Goal: Information Seeking & Learning: Learn about a topic

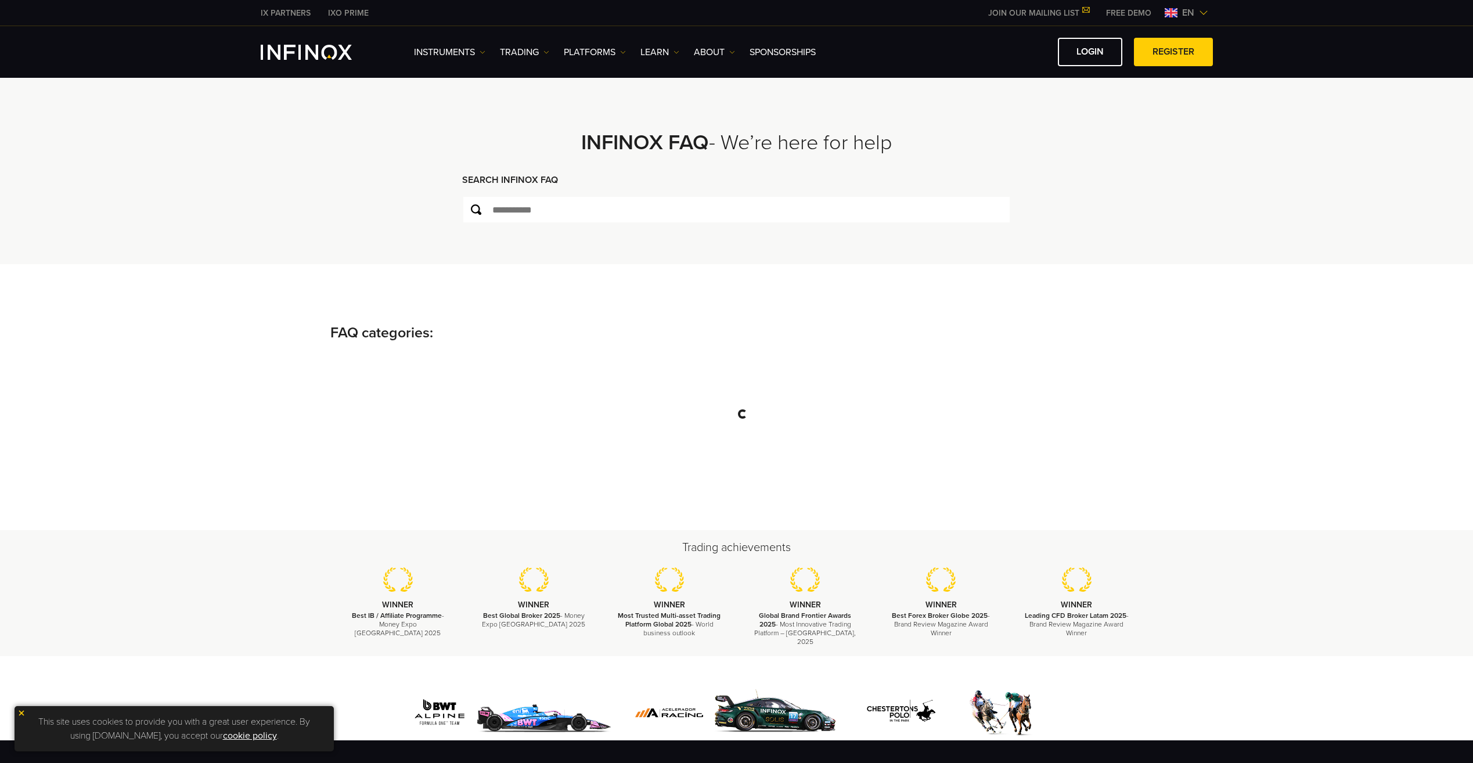
click at [1203, 13] on img at bounding box center [1203, 12] width 9 height 9
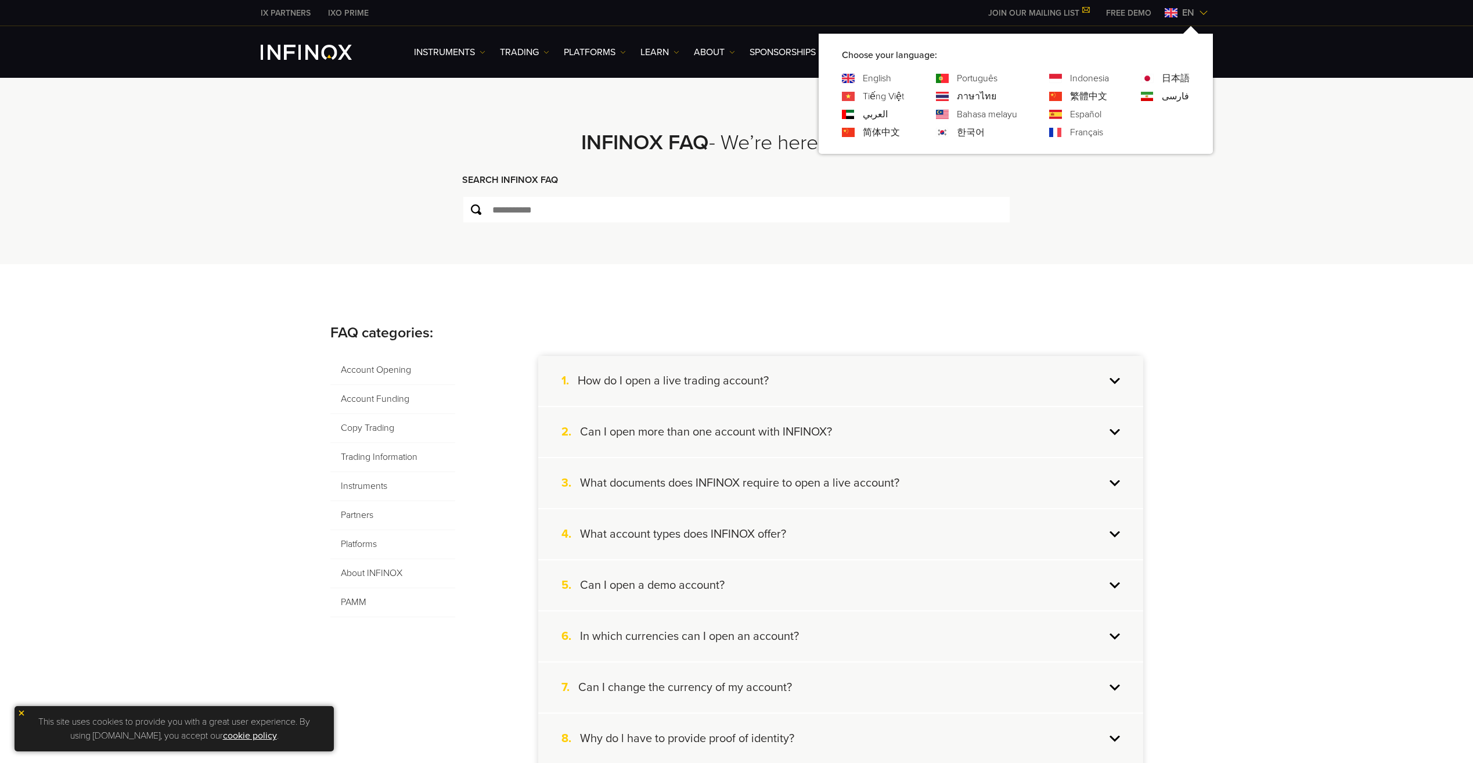
click at [863, 134] on link "简体中文" at bounding box center [881, 132] width 37 height 14
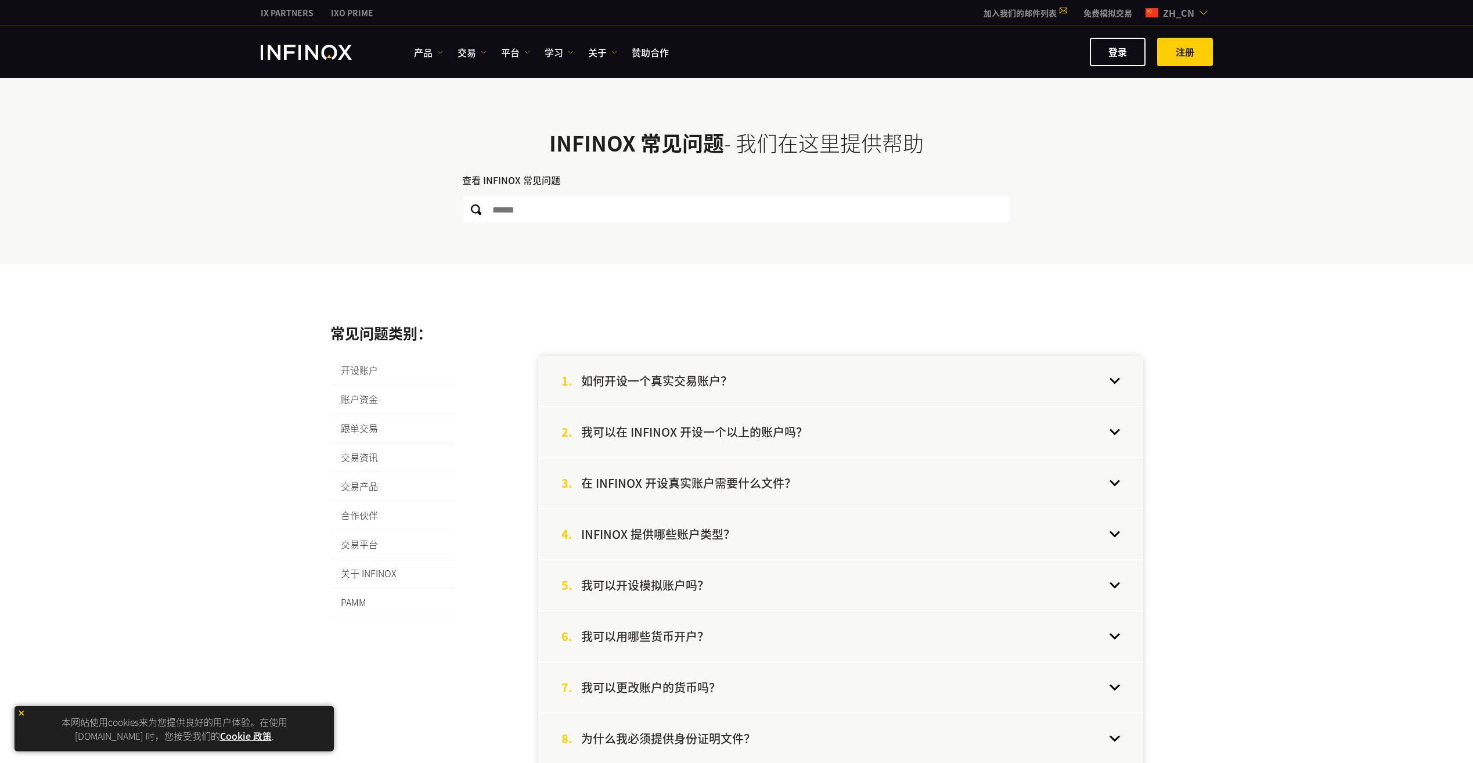
click at [868, 378] on div "1. 如何开设一个真实交易账户？" at bounding box center [840, 381] width 605 height 50
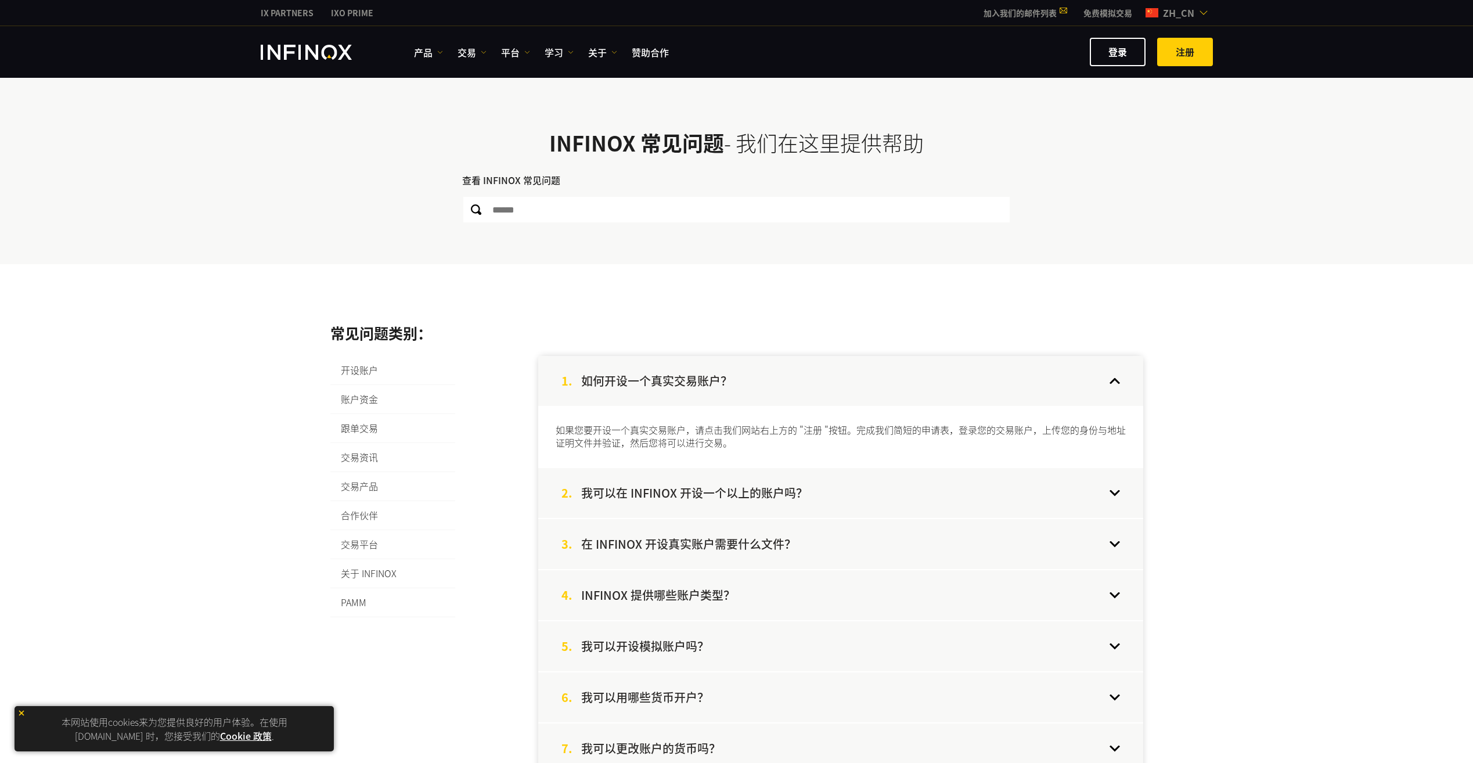
click at [877, 368] on div "1. 如何开设一个真实交易账户？" at bounding box center [840, 381] width 605 height 50
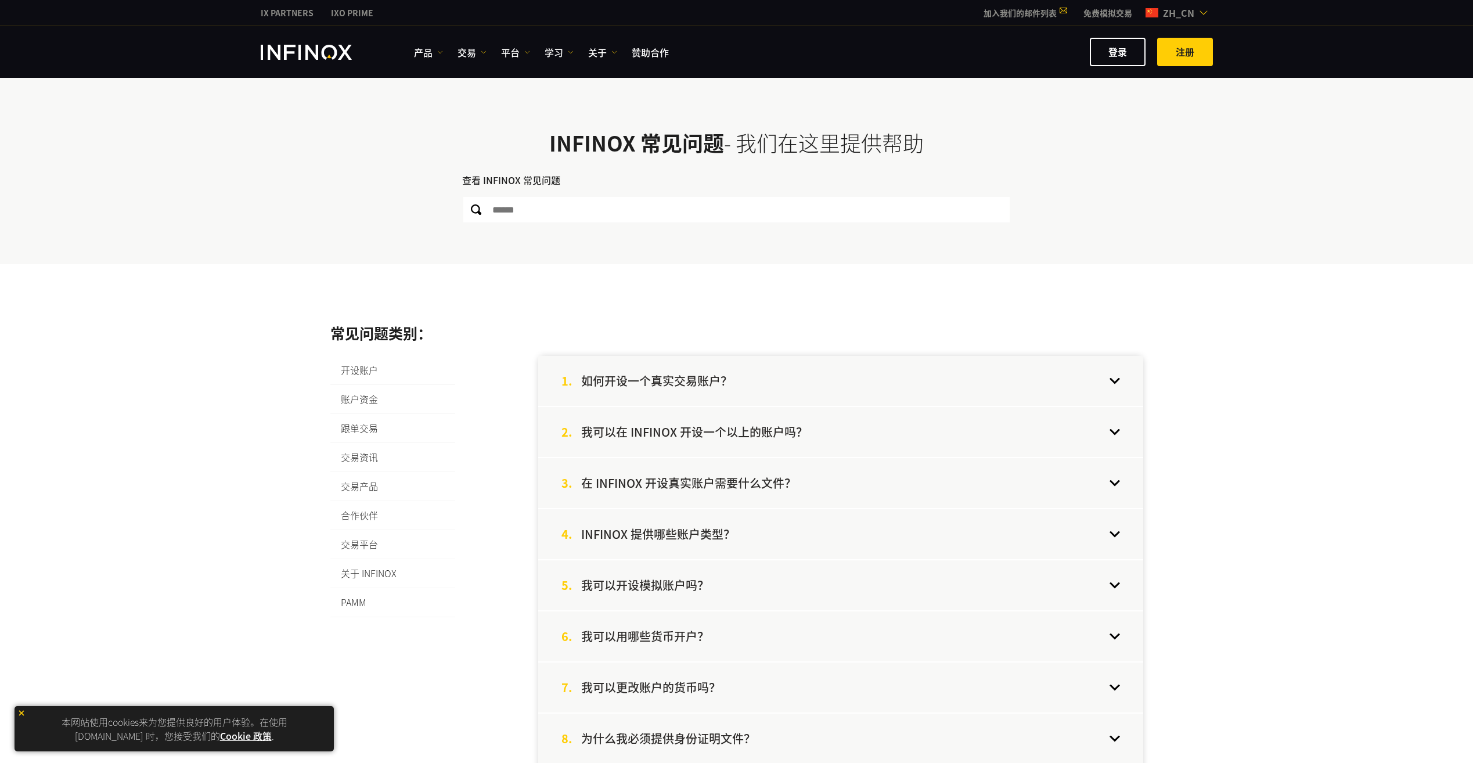
click at [839, 409] on div "2. 我可以在 INFINOX 开设一个以上的账户吗？" at bounding box center [840, 432] width 605 height 50
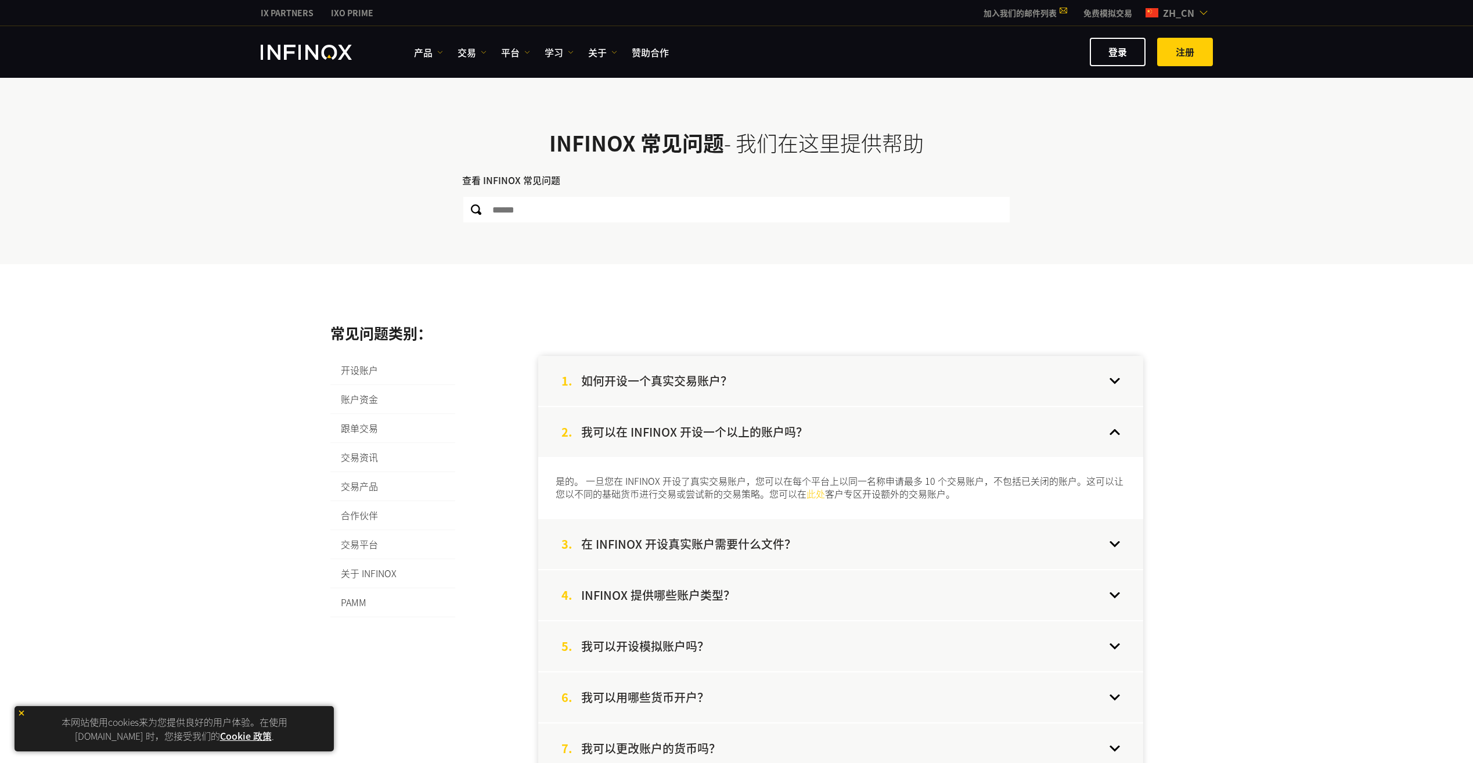
click at [838, 411] on div "2. 我可以在 INFINOX 开设一个以上的账户吗？" at bounding box center [840, 432] width 605 height 50
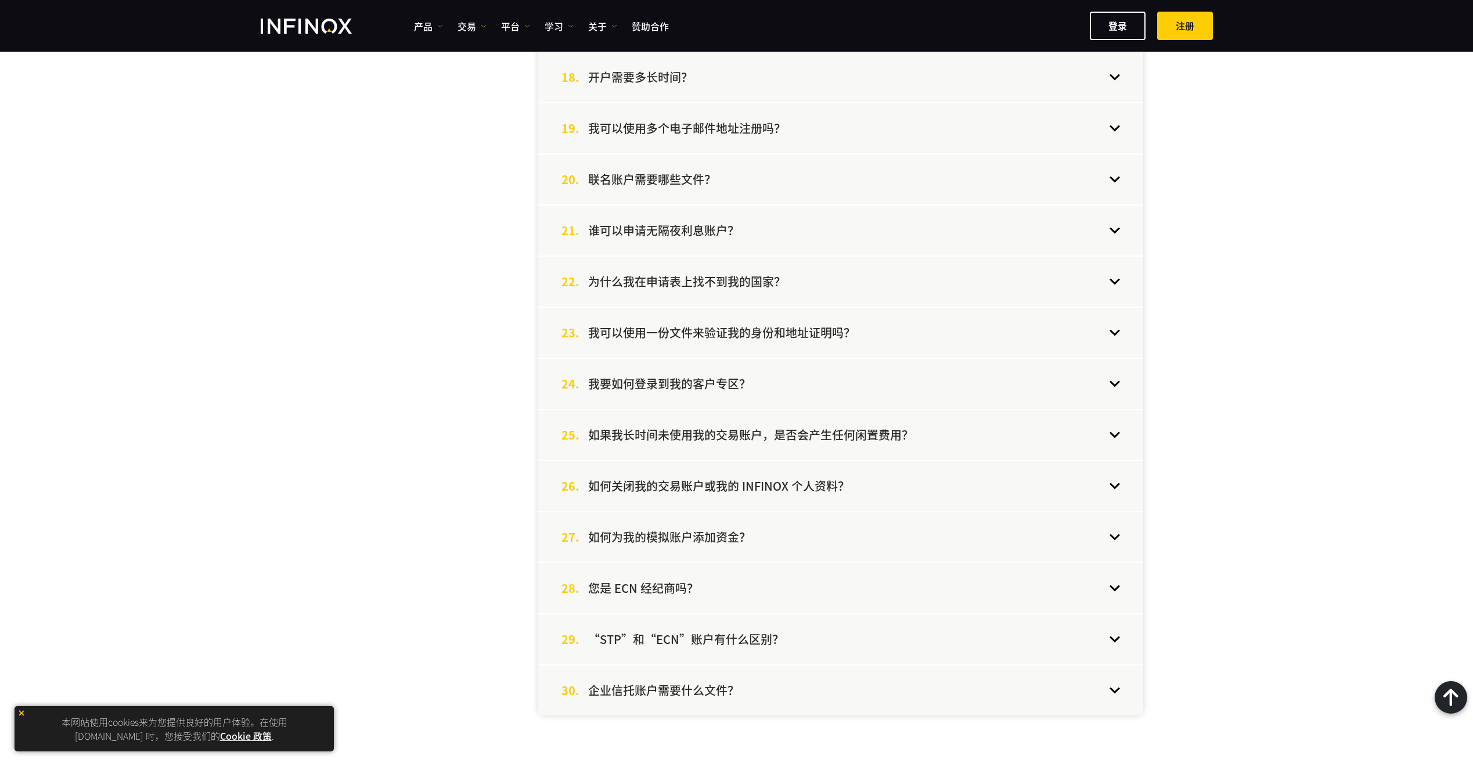
scroll to position [1277, 0]
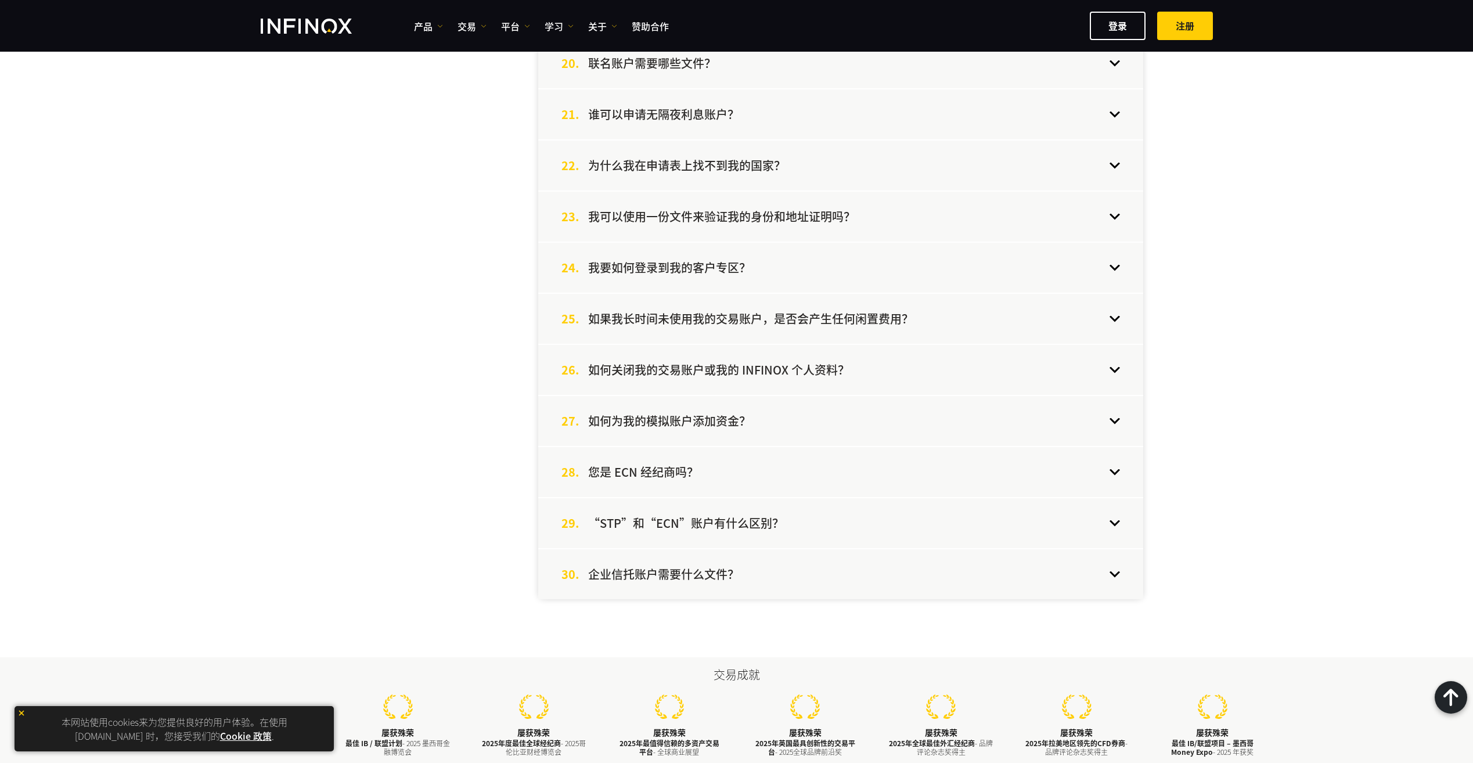
click at [757, 528] on h4 "“STP”和“ECN”账户有什么区别？" at bounding box center [686, 522] width 196 height 15
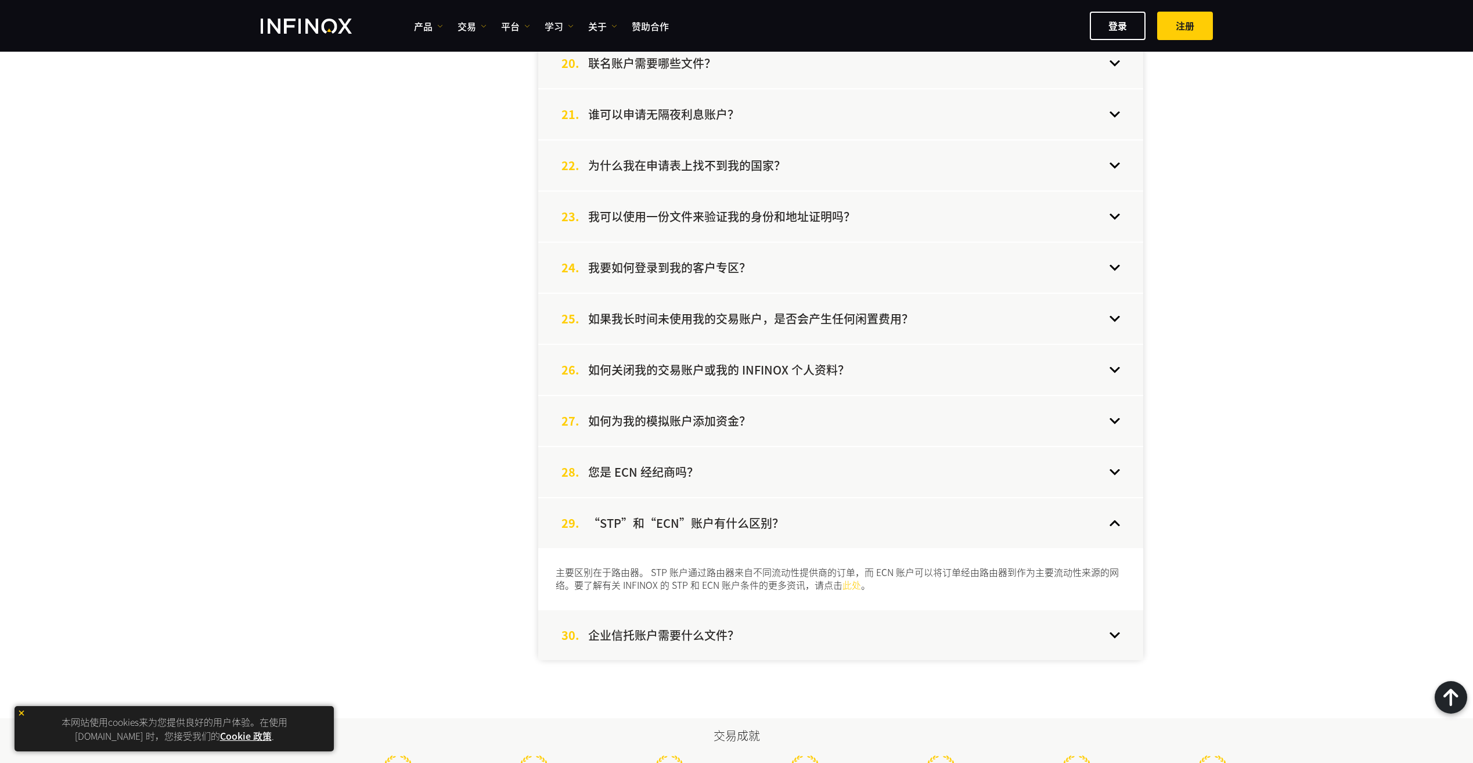
scroll to position [0, 0]
click at [757, 527] on h4 "“STP”和“ECN”账户有什么区别？" at bounding box center [686, 522] width 196 height 15
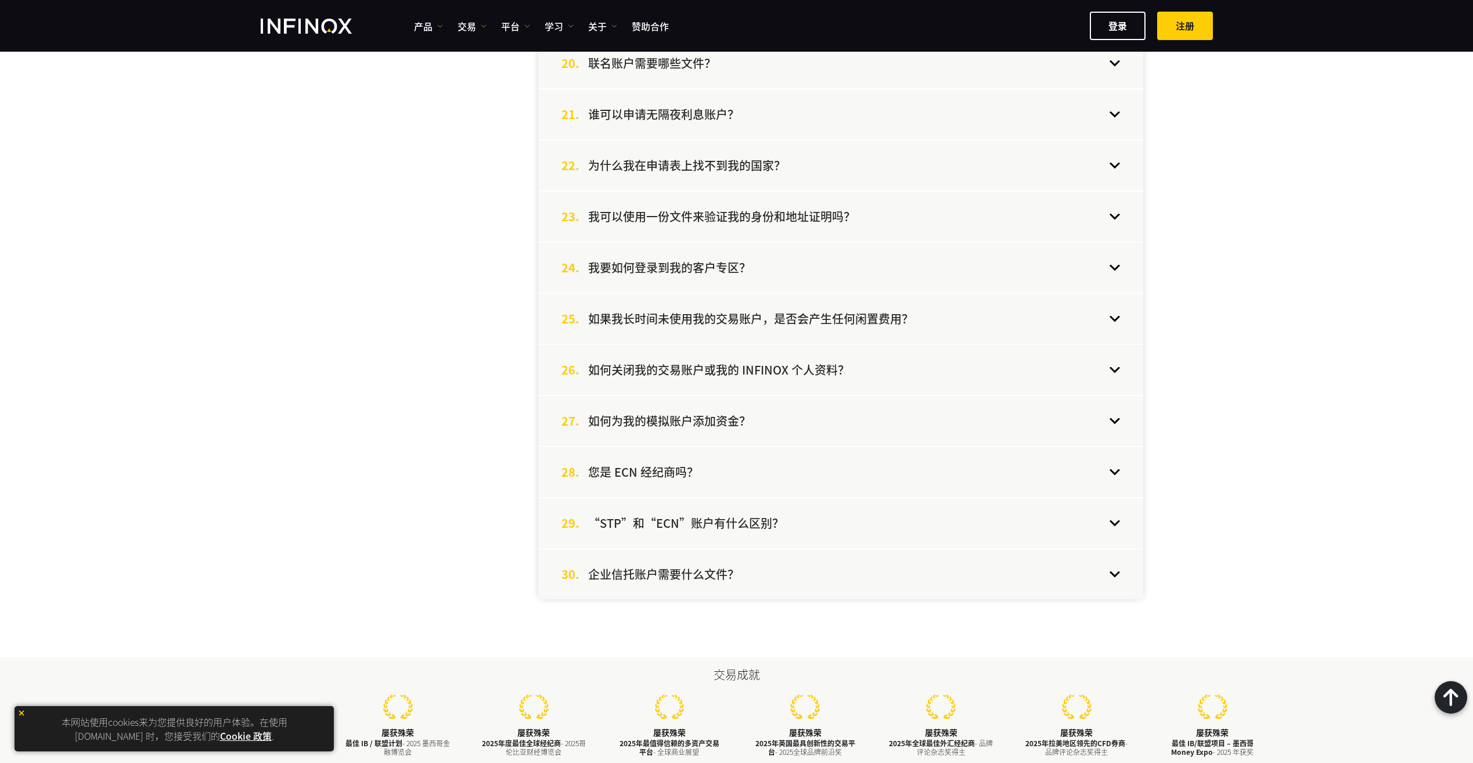
click at [735, 551] on div "30. 企业信托账户需要什么文件？" at bounding box center [840, 574] width 605 height 50
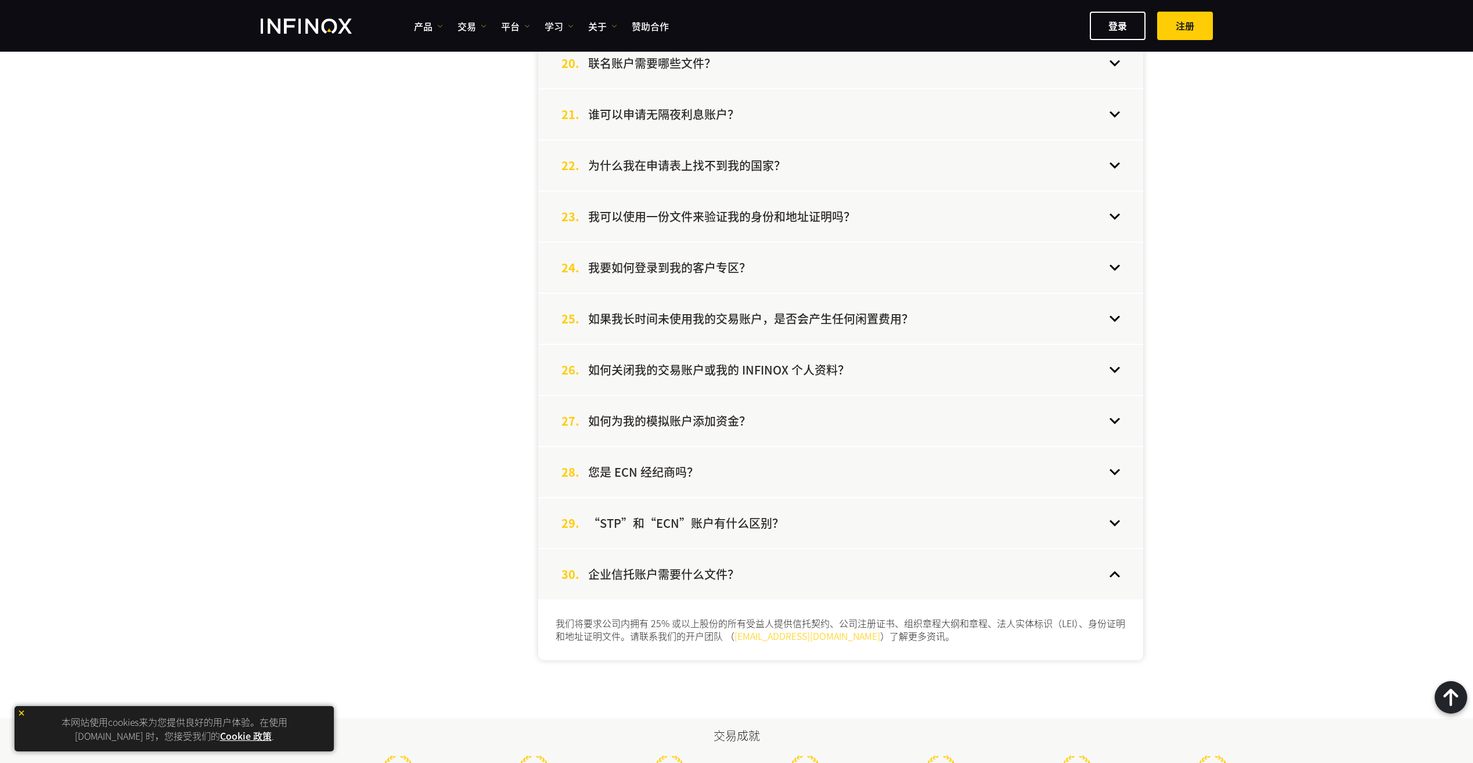
click at [735, 553] on div "30. 企业信托账户需要什么文件？" at bounding box center [840, 574] width 605 height 50
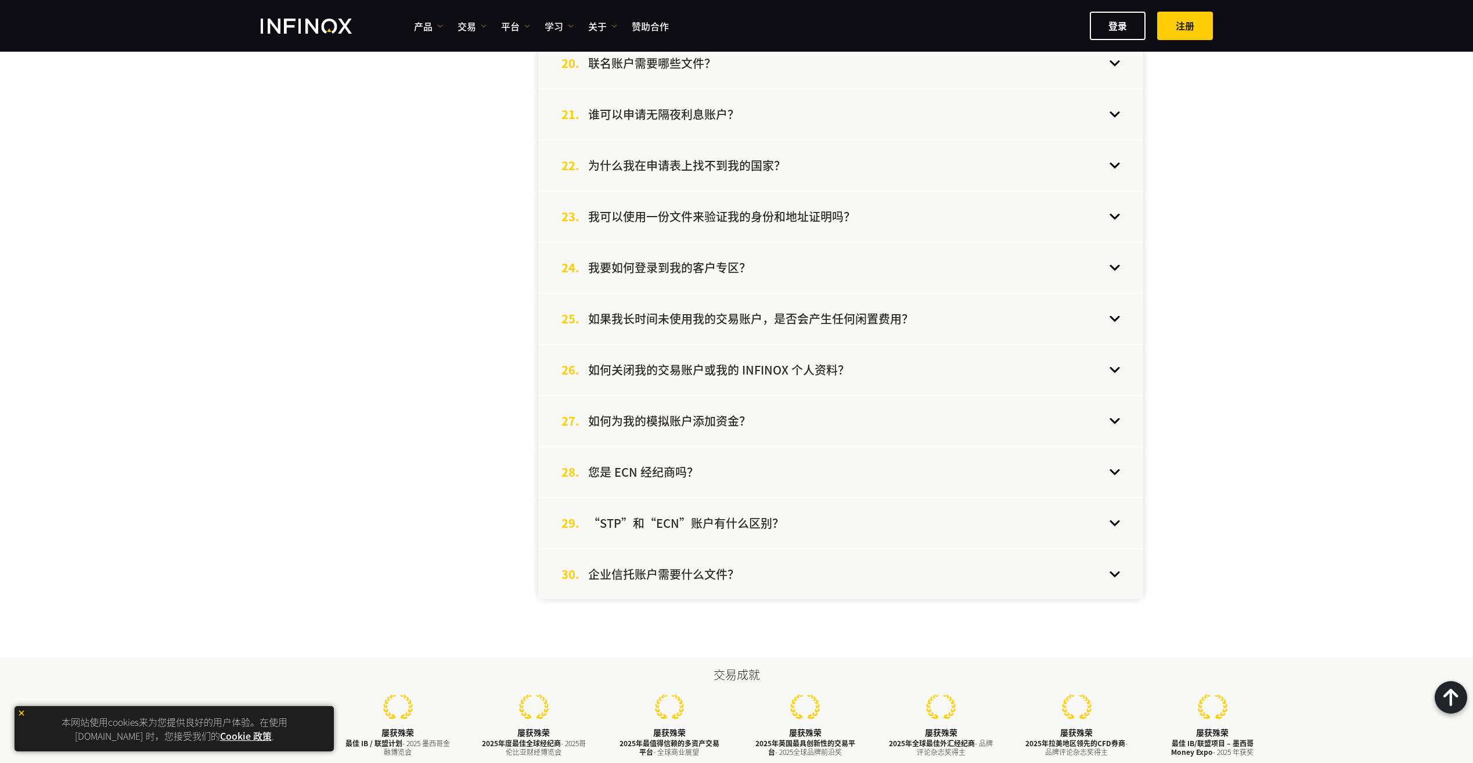
click at [782, 423] on div "27. 如何为我的模拟账户添加资金？" at bounding box center [840, 421] width 605 height 50
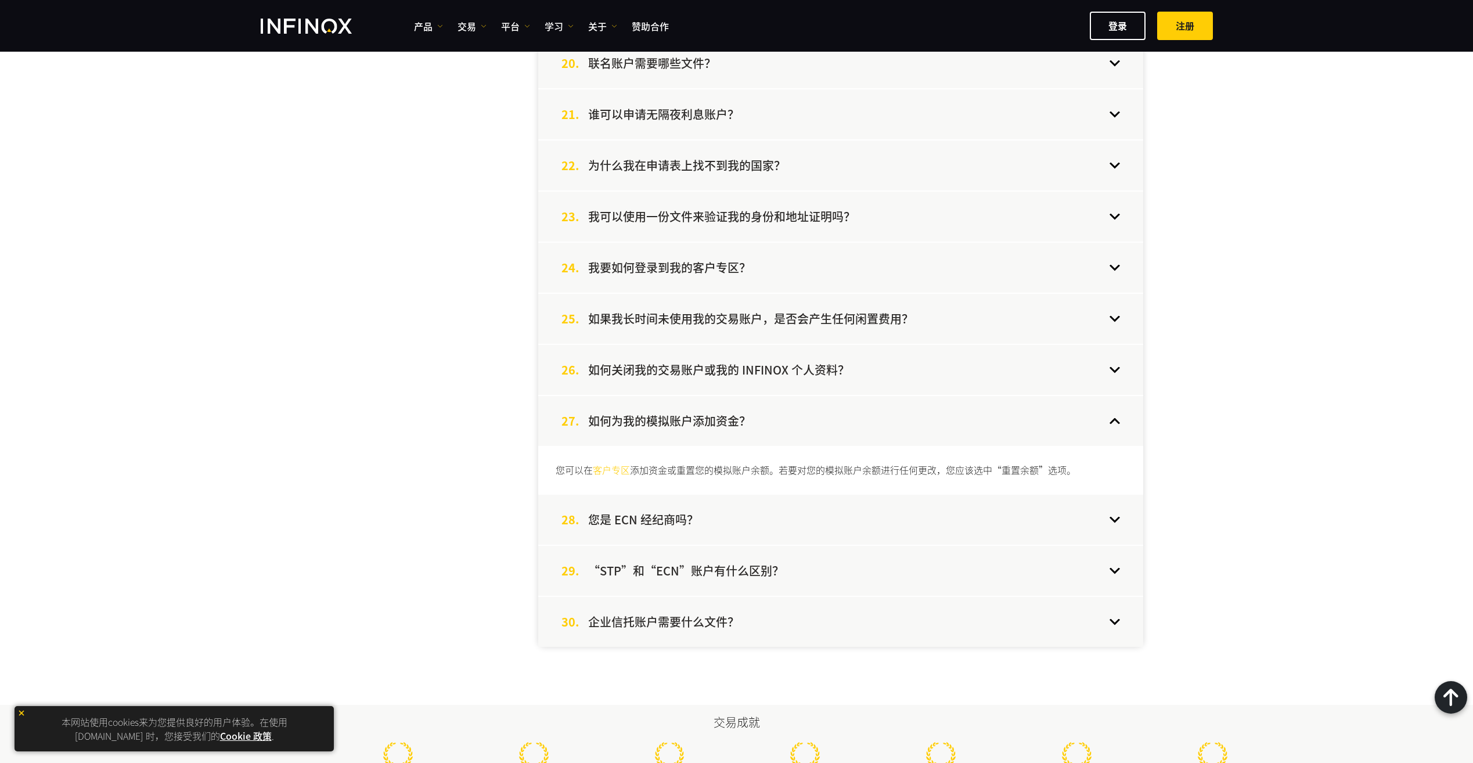
click at [782, 424] on div "27. 如何为我的模拟账户添加资金？" at bounding box center [840, 421] width 605 height 50
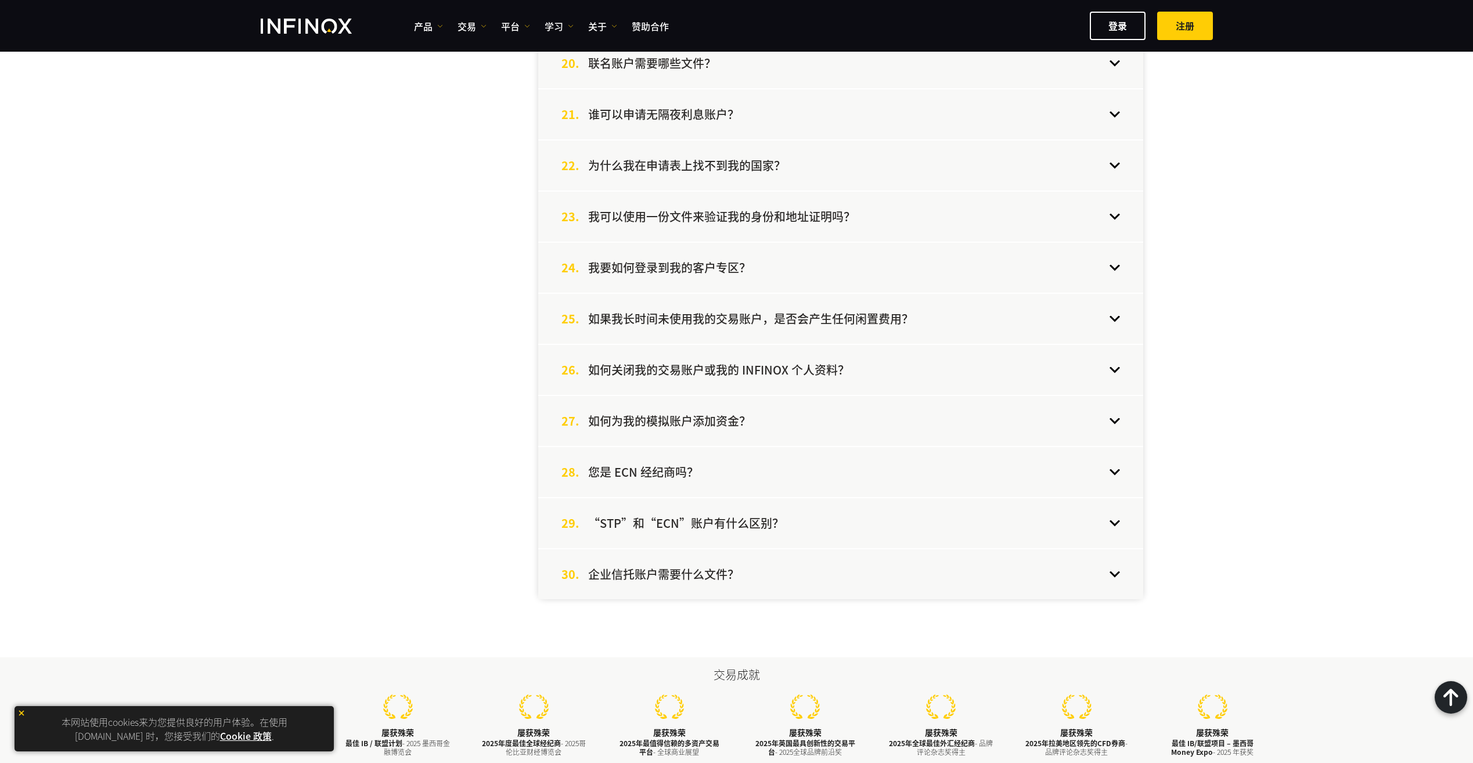
click at [740, 471] on div "28. 您是 ECN 经纪商吗？" at bounding box center [840, 472] width 605 height 50
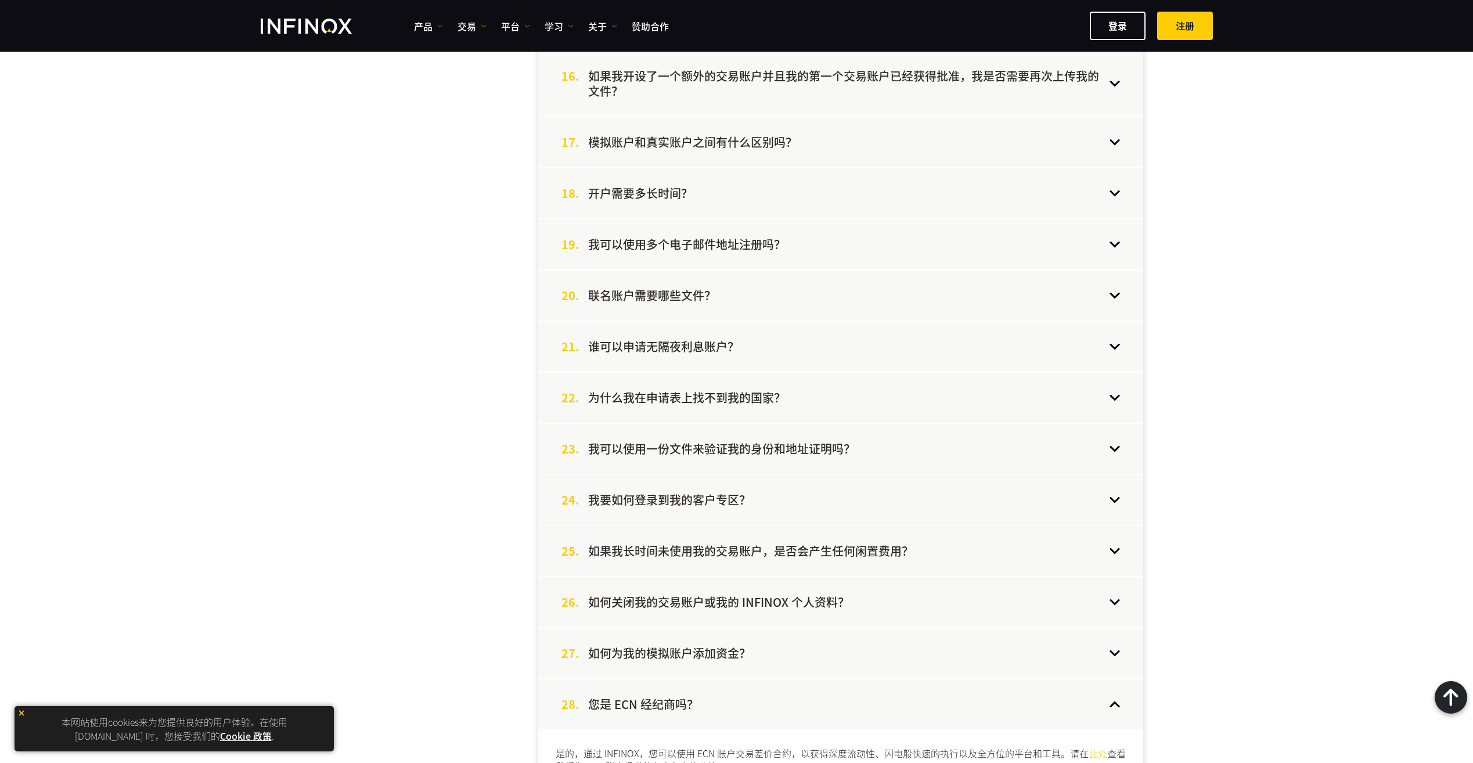
click at [792, 356] on div "21. 谁可以申请无隔夜利息账户？" at bounding box center [840, 347] width 605 height 50
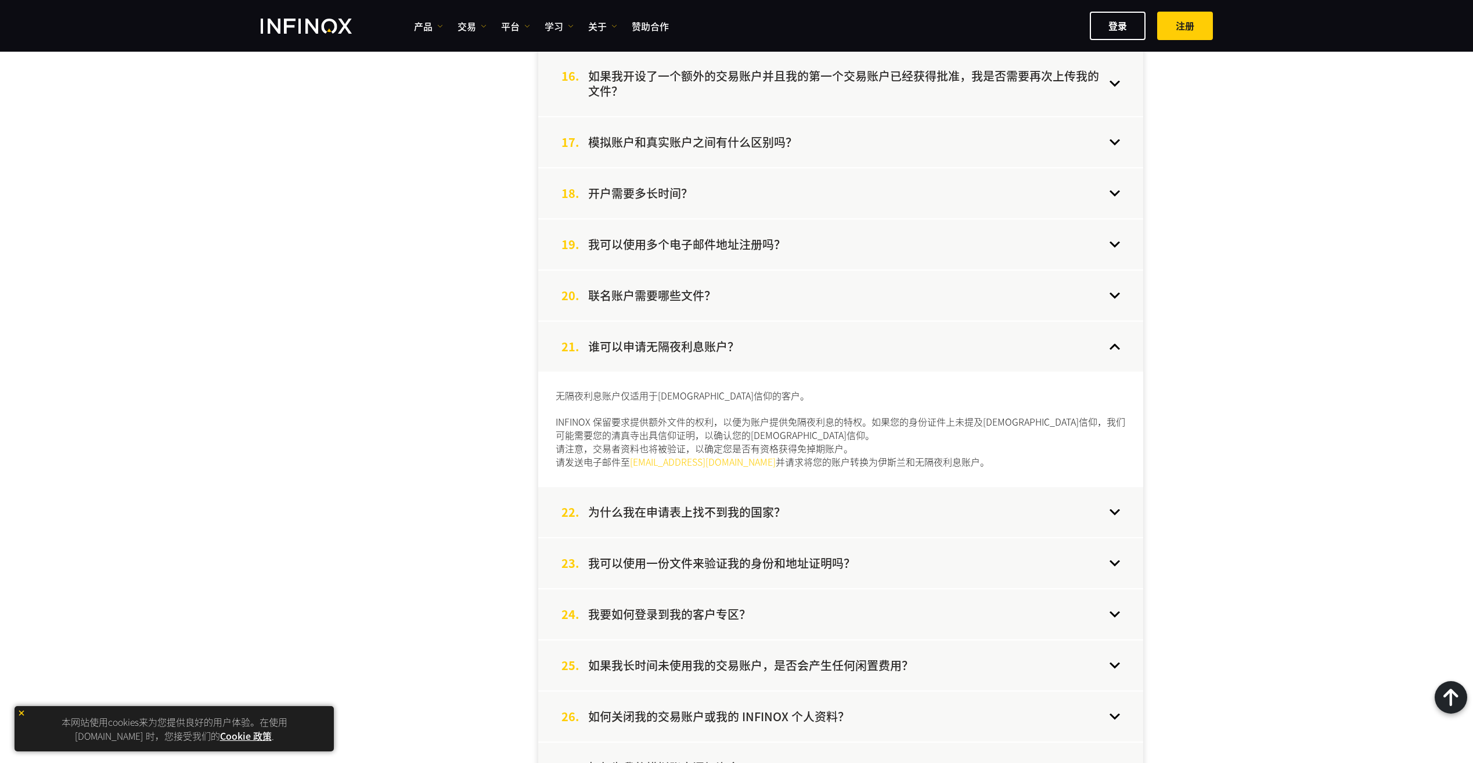
click at [770, 514] on h4 "为什么我在申请表上找不到我的国家？" at bounding box center [686, 511] width 197 height 15
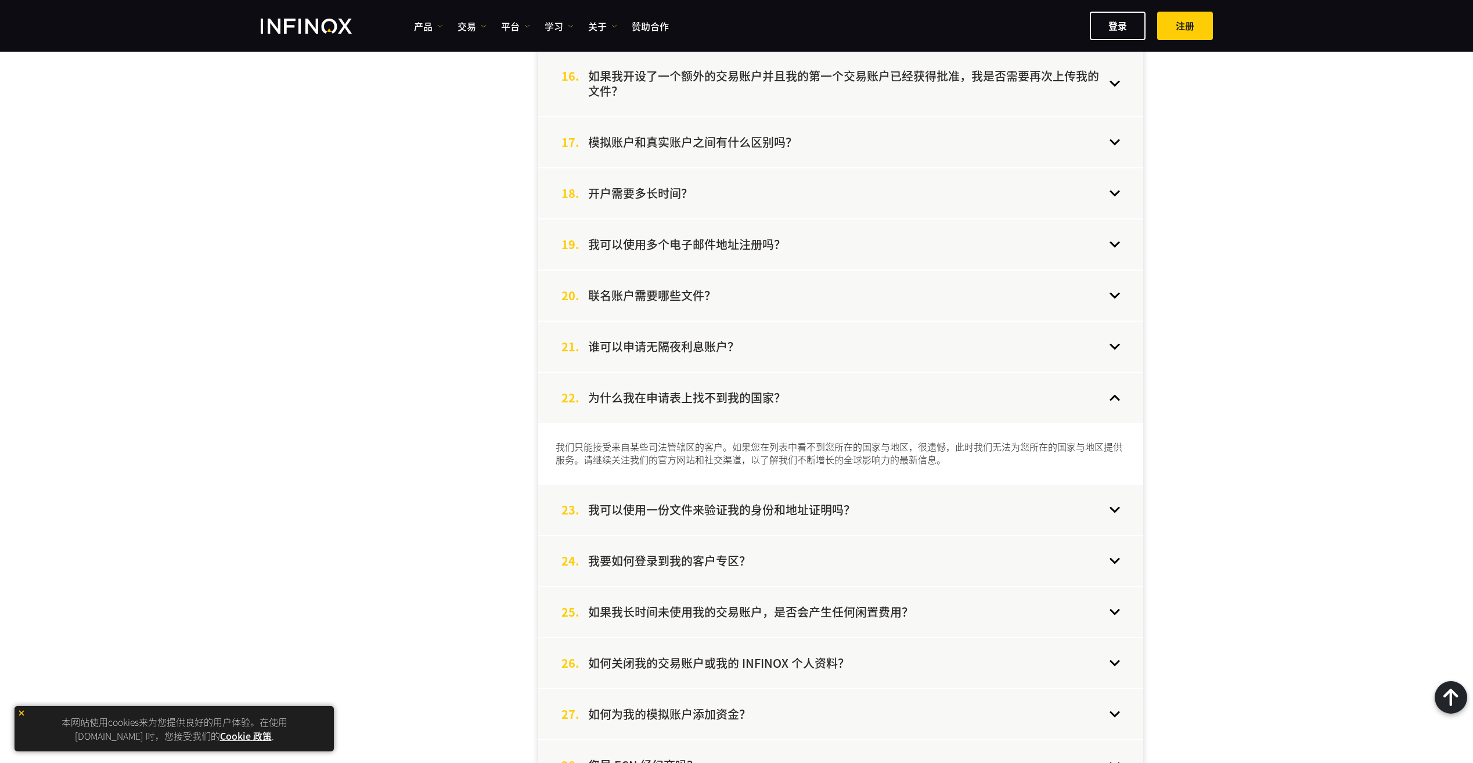
click at [939, 411] on div "22. 为什么我在申请表上找不到我的国家？" at bounding box center [840, 398] width 605 height 50
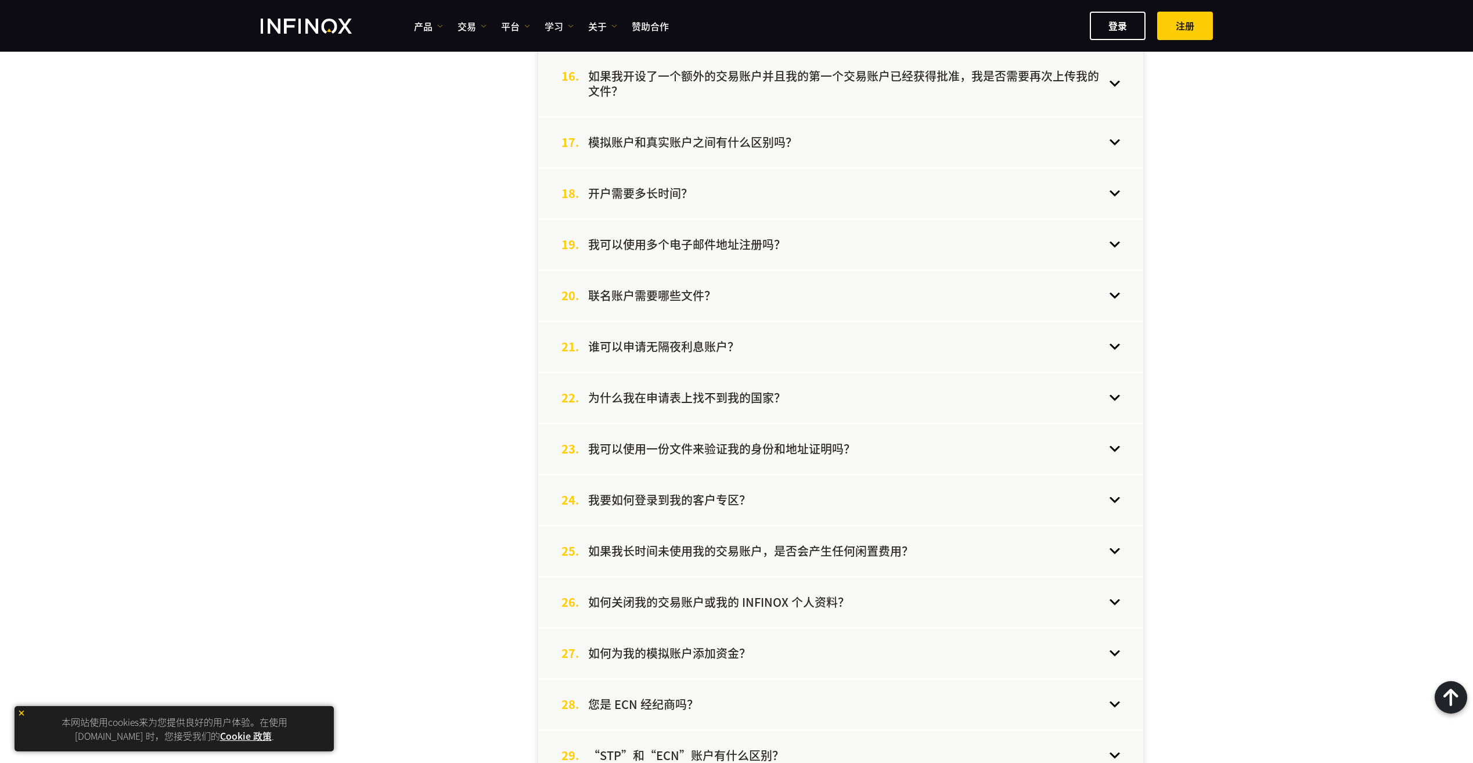
click at [845, 405] on div "22. 为什么我在申请表上找不到我的国家？" at bounding box center [840, 398] width 605 height 50
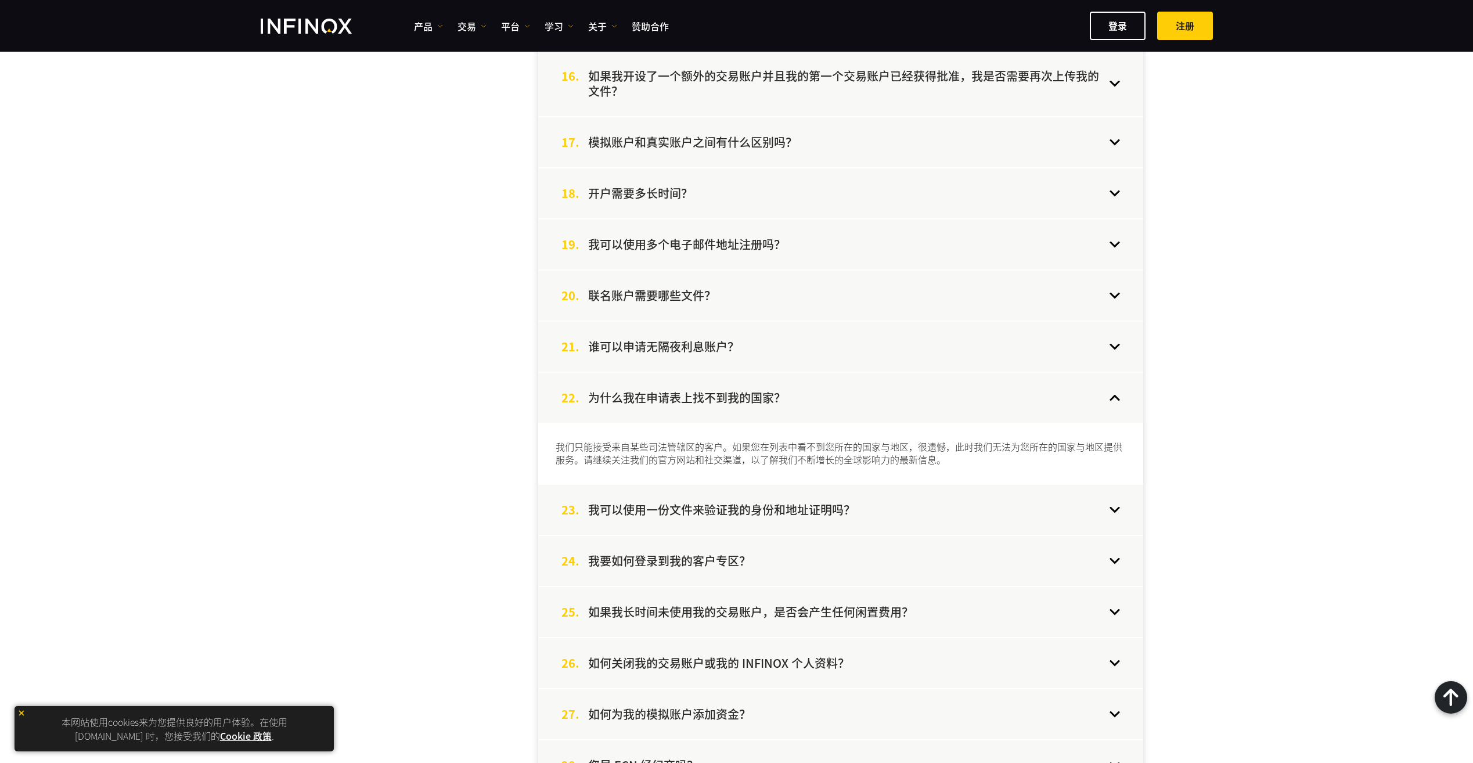
click at [845, 404] on div "22. 为什么我在申请表上找不到我的国家？" at bounding box center [840, 398] width 605 height 50
